Goal: Task Accomplishment & Management: Complete application form

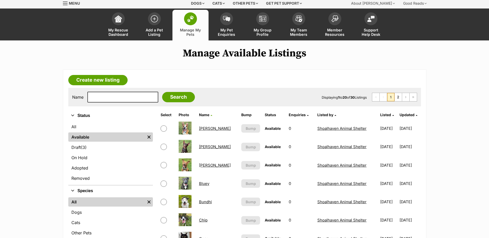
scroll to position [26, 0]
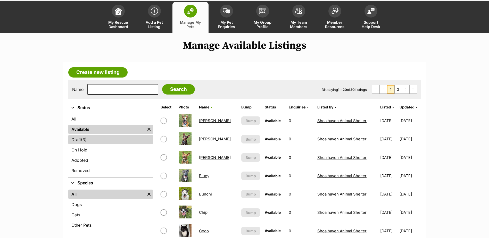
click at [77, 140] on link "Draft (3) Items" at bounding box center [110, 139] width 85 height 9
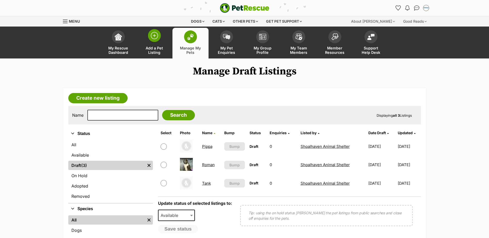
click at [155, 38] on img at bounding box center [154, 35] width 7 height 7
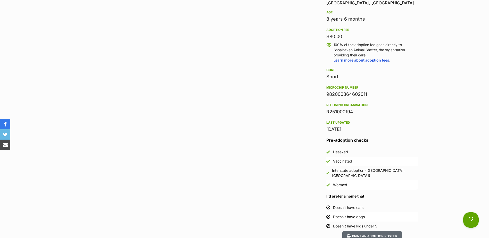
scroll to position [490, 0]
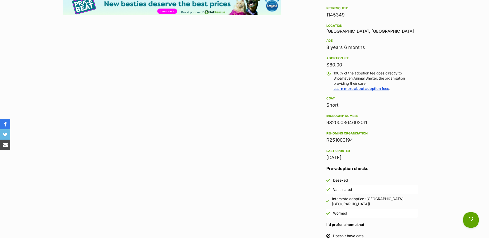
drag, startPoint x: 367, startPoint y: 156, endPoint x: 338, endPoint y: 160, distance: 29.4
drag, startPoint x: 338, startPoint y: 160, endPoint x: 328, endPoint y: 157, distance: 10.0
click at [328, 157] on div "27 Sep, 2025" at bounding box center [373, 157] width 92 height 7
drag, startPoint x: 328, startPoint y: 157, endPoint x: 369, endPoint y: 159, distance: 41.1
click at [369, 159] on div "27 Sep, 2025" at bounding box center [373, 157] width 92 height 7
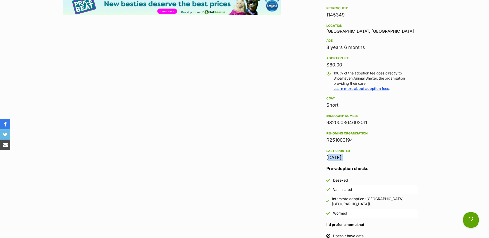
copy aside "27 Sep, 2025"
click at [361, 156] on div "27 Sep, 2025" at bounding box center [373, 157] width 92 height 7
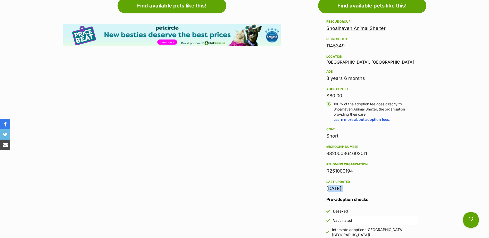
scroll to position [413, 0]
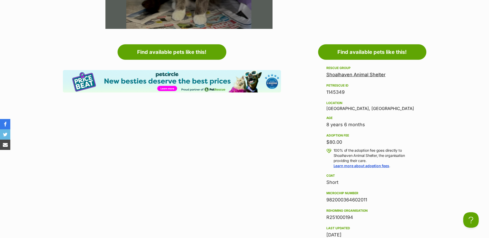
click at [383, 222] on div "Rescue group Shoalhaven Animal Shelter PetRescue ID 1145349 Location Nowra Hill…" at bounding box center [373, 152] width 92 height 174
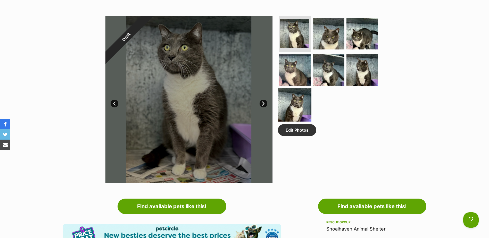
scroll to position [181, 0]
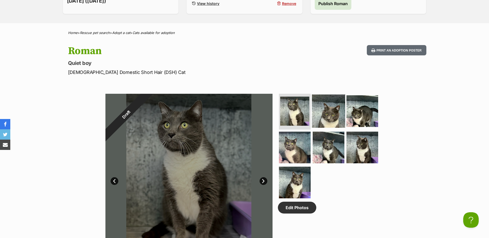
click at [333, 104] on img at bounding box center [328, 110] width 33 height 33
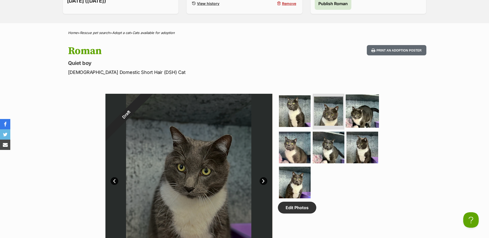
click at [360, 115] on img at bounding box center [362, 110] width 33 height 33
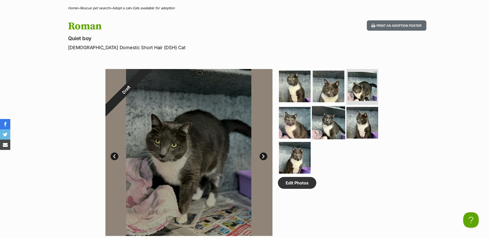
scroll to position [206, 0]
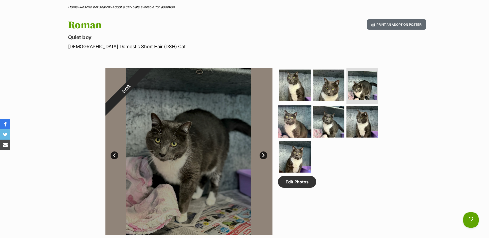
click at [293, 120] on img at bounding box center [294, 121] width 33 height 33
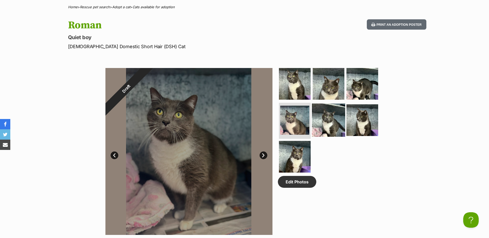
click at [328, 122] on img at bounding box center [328, 120] width 33 height 33
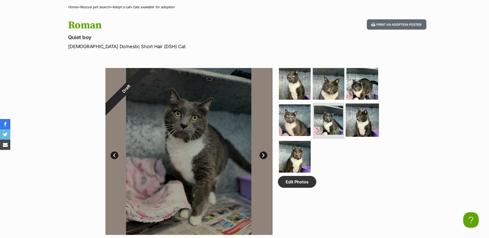
click at [364, 116] on img at bounding box center [362, 120] width 33 height 33
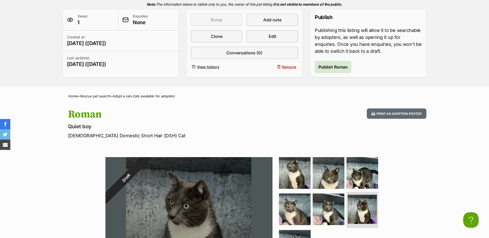
scroll to position [0, 0]
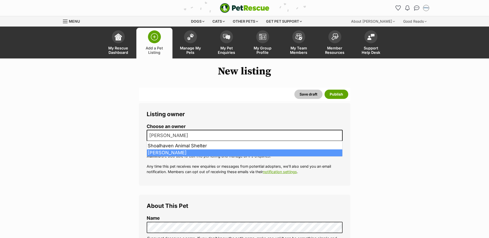
click at [183, 135] on span "[PERSON_NAME]" at bounding box center [170, 135] width 46 height 7
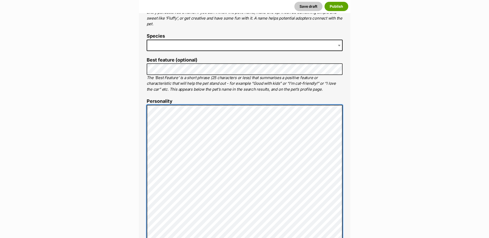
scroll to position [180, 0]
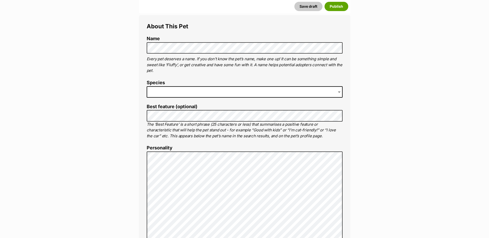
click at [170, 96] on span at bounding box center [245, 91] width 196 height 11
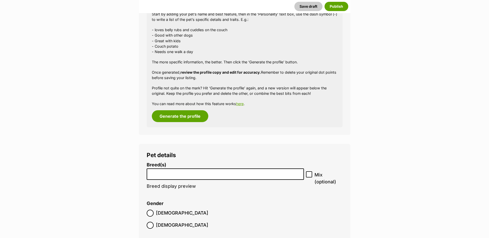
scroll to position [644, 0]
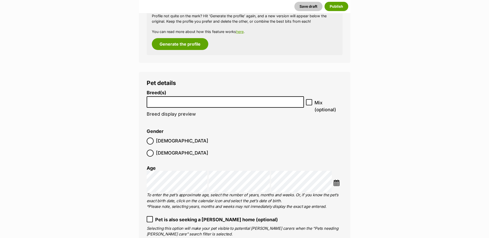
click at [172, 99] on input "search" at bounding box center [226, 100] width 154 height 5
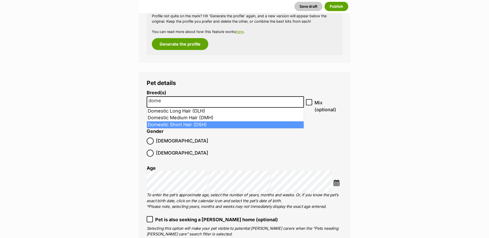
type input "dome"
select select "252102"
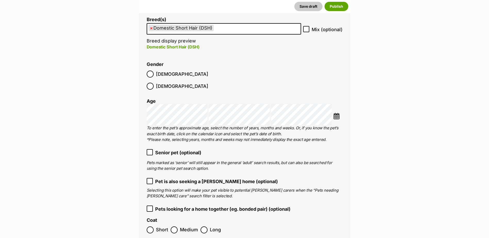
scroll to position [747, 0]
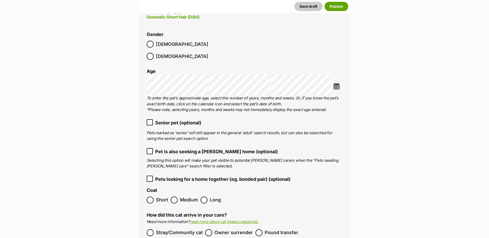
click at [168, 144] on ol "Breed(s) Domestic Short Hair (DSH) Abyssinian American Bobtail American Curl Am…" at bounding box center [245, 129] width 196 height 284
click at [173, 119] on span "Senior pet (optional)" at bounding box center [178, 122] width 46 height 7
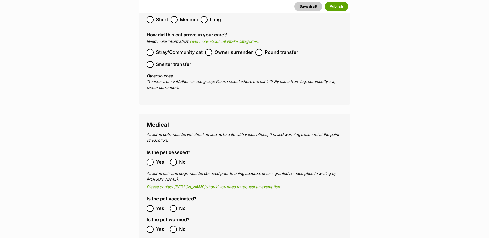
scroll to position [825, 0]
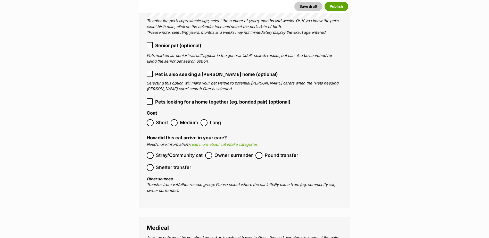
click at [160, 119] on span "Short" at bounding box center [162, 122] width 12 height 7
click at [181, 152] on span "Stray/Community cat" at bounding box center [179, 155] width 47 height 7
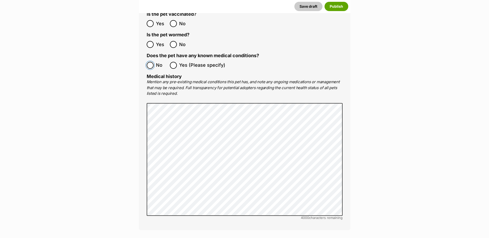
scroll to position [1263, 0]
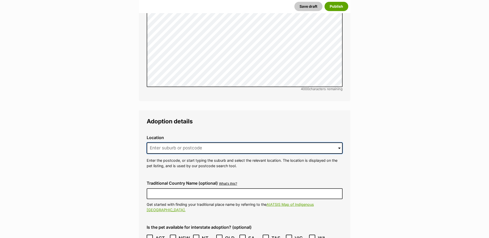
click at [171, 143] on input at bounding box center [245, 148] width 196 height 11
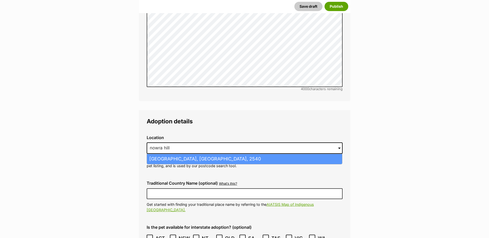
click at [159, 154] on li "Nowra Hill, New South Wales, 2540" at bounding box center [244, 159] width 195 height 10
type input "Nowra Hill, New South Wales, 2540"
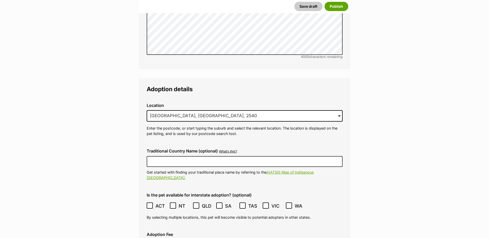
scroll to position [1366, 0]
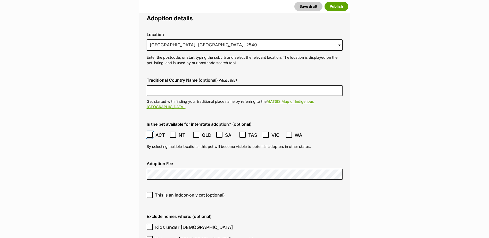
click at [151, 132] on span at bounding box center [150, 135] width 7 height 7
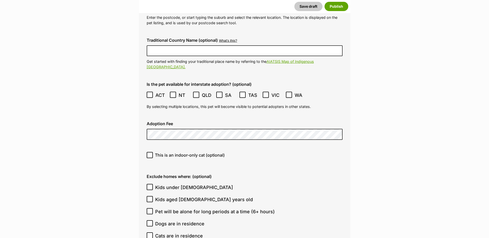
scroll to position [1418, 0]
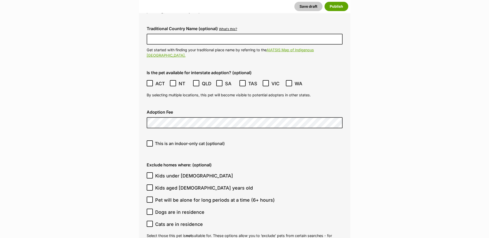
click at [182, 173] on span "Kids under 5 years old" at bounding box center [194, 176] width 78 height 7
click at [153, 173] on input "Kids under 5 years old" at bounding box center [150, 176] width 6 height 6
checkbox input "true"
click at [172, 209] on span "Dogs are in residence" at bounding box center [179, 212] width 49 height 7
click at [153, 209] on input "Dogs are in residence" at bounding box center [150, 212] width 6 height 6
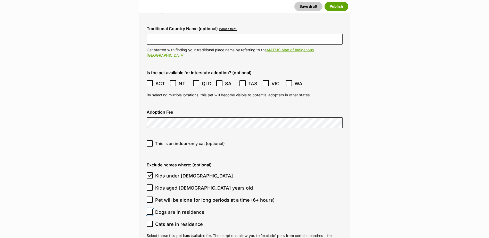
checkbox input "true"
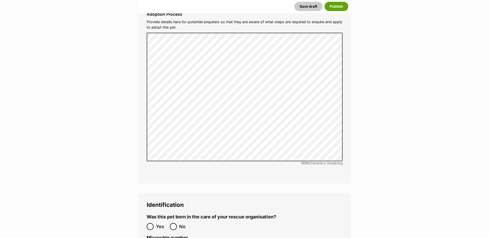
scroll to position [1753, 0]
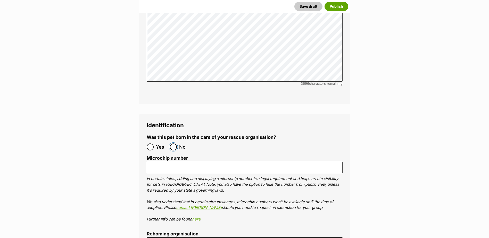
click at [176, 144] on input "No" at bounding box center [173, 147] width 7 height 7
radio input "true"
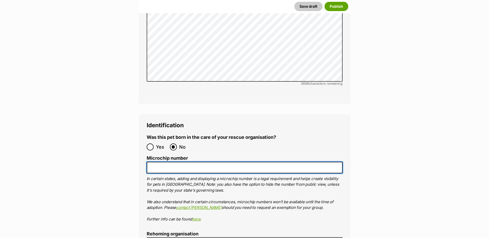
click at [170, 162] on input "Microchip number" at bounding box center [245, 168] width 196 height 12
paste input "982126050226682"
type input "982126050226682"
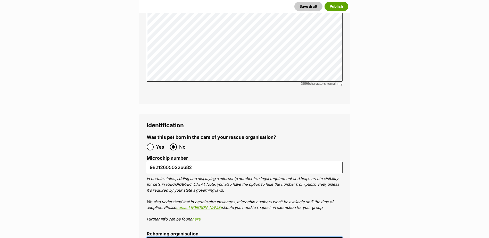
type input "R251000194"
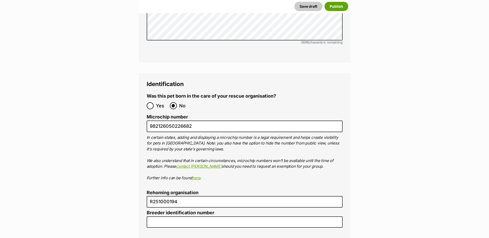
scroll to position [1908, 0]
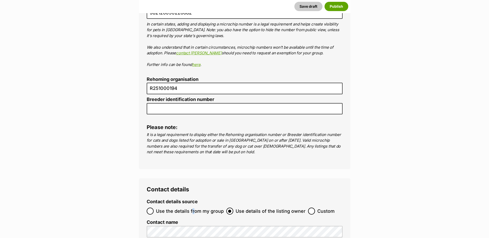
click at [193, 205] on ol "Use the details from my group Use details of the listing owner Custom" at bounding box center [245, 211] width 196 height 12
click at [149, 208] on input "Use the details from my group" at bounding box center [150, 211] width 7 height 7
radio input "true"
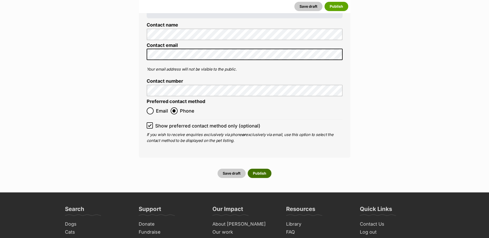
scroll to position [2140, 0]
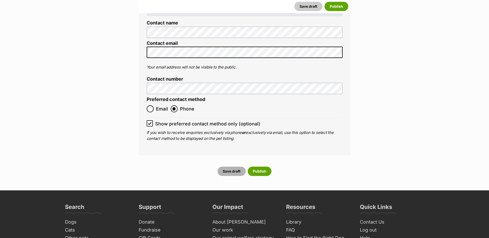
click at [240, 167] on button "Save draft" at bounding box center [232, 171] width 28 height 9
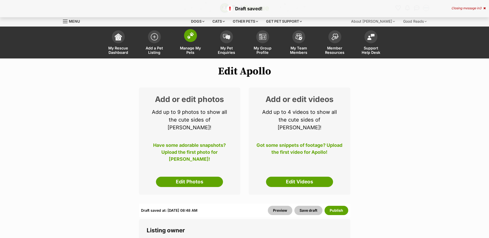
click at [188, 42] on link "Manage My Pets" at bounding box center [191, 43] width 36 height 31
